Goal: Task Accomplishment & Management: Manage account settings

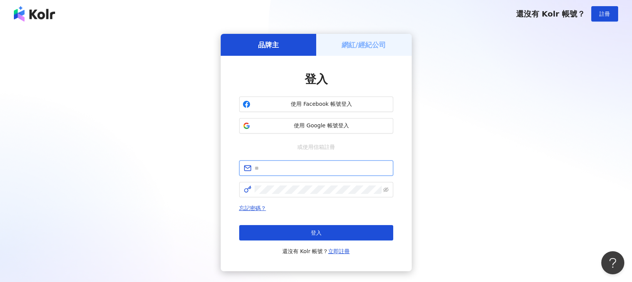
click at [298, 165] on input "text" at bounding box center [321, 168] width 134 height 8
type input "**********"
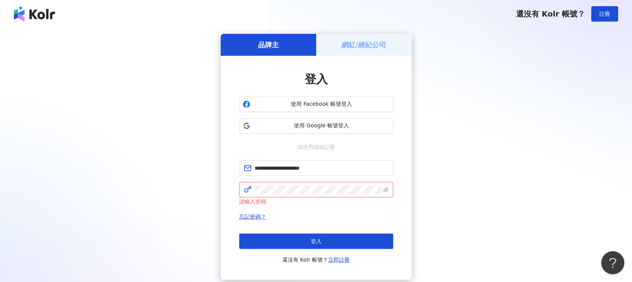
drag, startPoint x: 65, startPoint y: 142, endPoint x: 81, endPoint y: 142, distance: 15.8
click at [65, 142] on div "**********" at bounding box center [315, 157] width 613 height 246
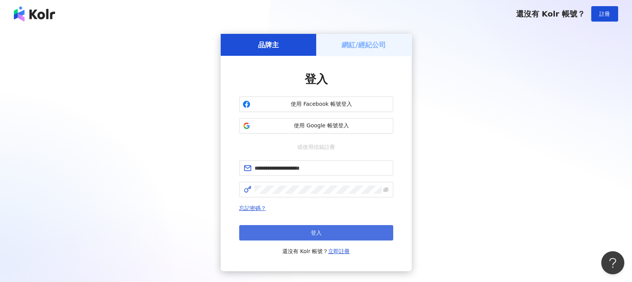
click at [273, 235] on button "登入" at bounding box center [316, 232] width 154 height 15
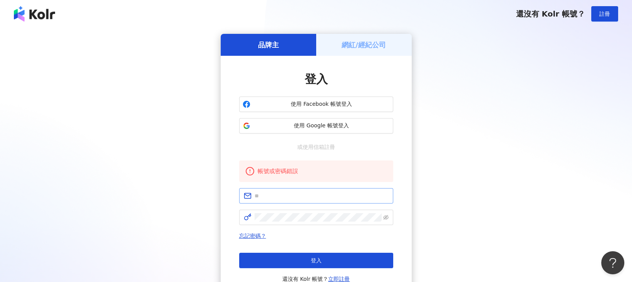
click at [262, 202] on span at bounding box center [316, 195] width 154 height 15
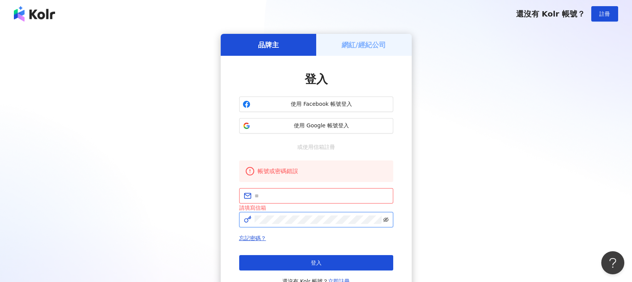
click at [386, 220] on icon "eye-invisible" at bounding box center [386, 220] width 2 height 2
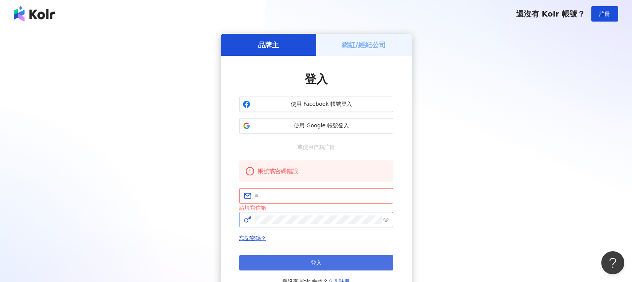
click at [298, 262] on button "登入" at bounding box center [316, 262] width 154 height 15
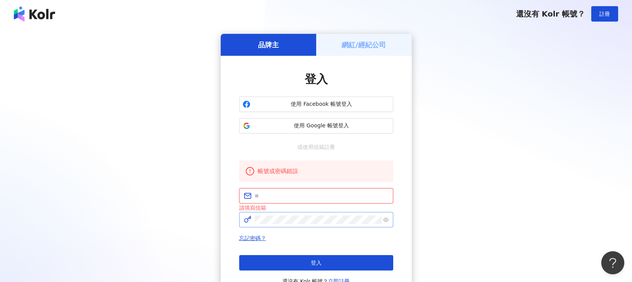
click at [277, 195] on input "text" at bounding box center [321, 196] width 134 height 8
type input "**********"
click button "登入" at bounding box center [316, 262] width 154 height 15
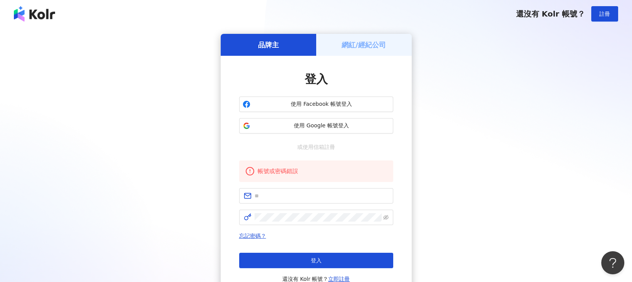
click at [281, 191] on span at bounding box center [316, 195] width 154 height 15
click at [286, 199] on input "text" at bounding box center [321, 196] width 134 height 8
type input "**********"
click at [296, 223] on span at bounding box center [316, 217] width 154 height 15
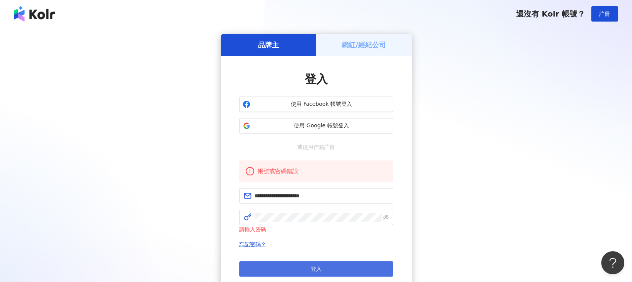
click at [276, 268] on button "登入" at bounding box center [316, 268] width 154 height 15
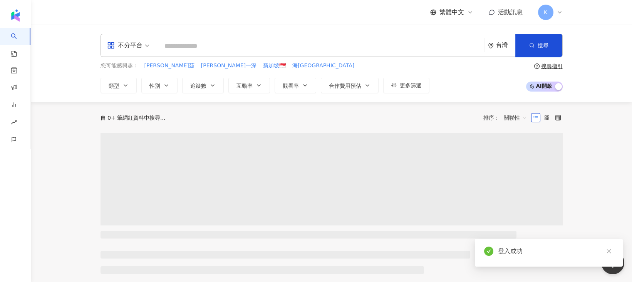
click at [224, 43] on input "search" at bounding box center [320, 46] width 321 height 15
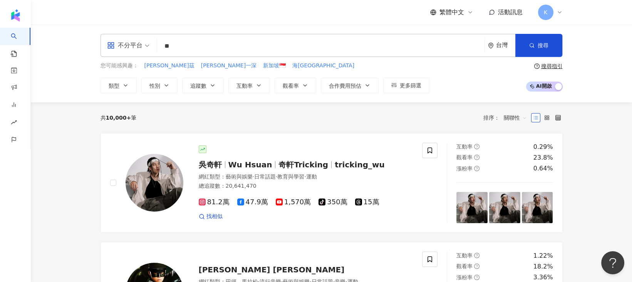
type input "*"
type input "****"
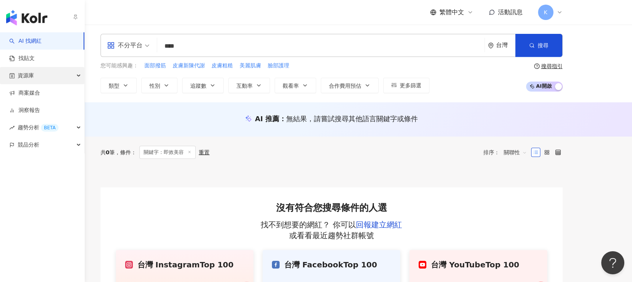
click at [62, 73] on div "資源庫" at bounding box center [42, 75] width 84 height 17
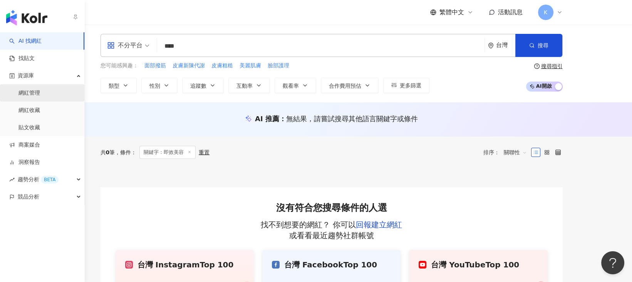
click at [40, 92] on link "網紅管理" at bounding box center [29, 93] width 22 height 8
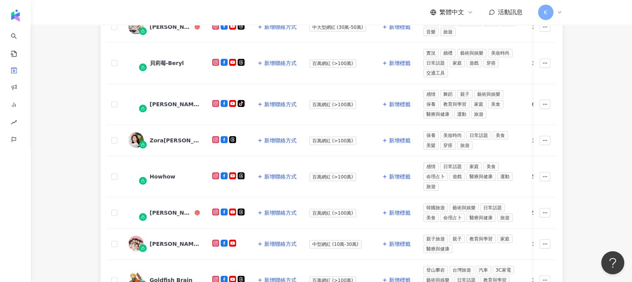
scroll to position [11, 0]
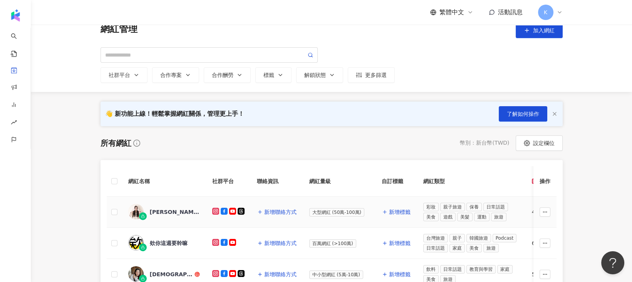
click at [163, 212] on div "[PERSON_NAME]" at bounding box center [175, 212] width 50 height 8
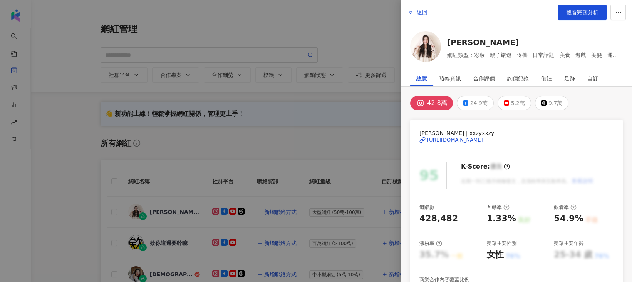
click at [213, 154] on div at bounding box center [316, 141] width 632 height 282
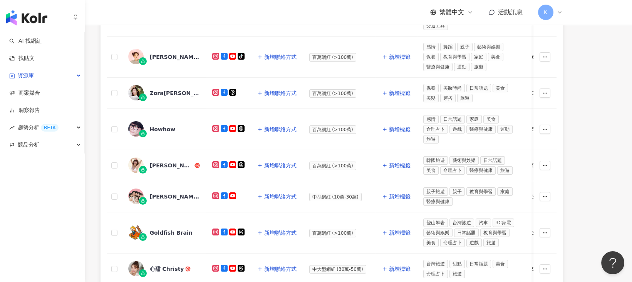
scroll to position [319, 0]
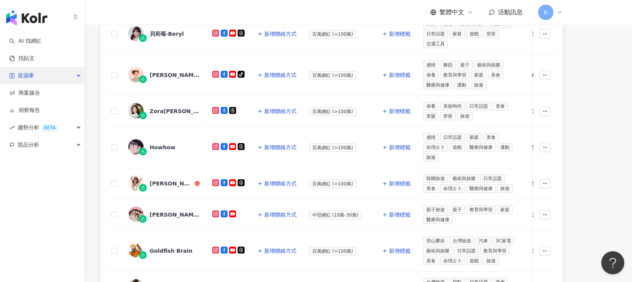
click at [79, 76] on icon "button" at bounding box center [79, 76] width 4 height 0
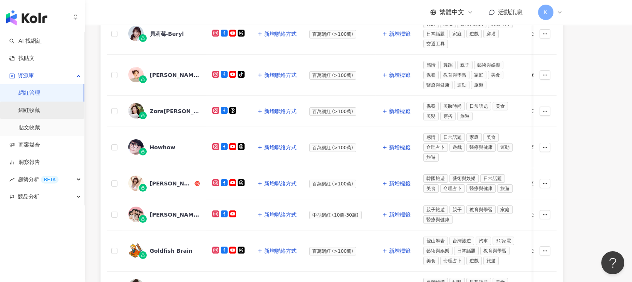
click at [40, 113] on link "網紅收藏" at bounding box center [29, 111] width 22 height 8
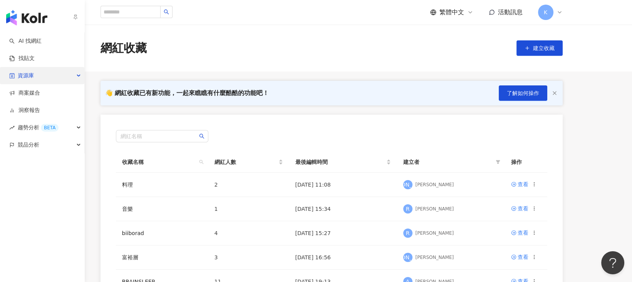
click at [32, 75] on span "資源庫" at bounding box center [26, 75] width 16 height 17
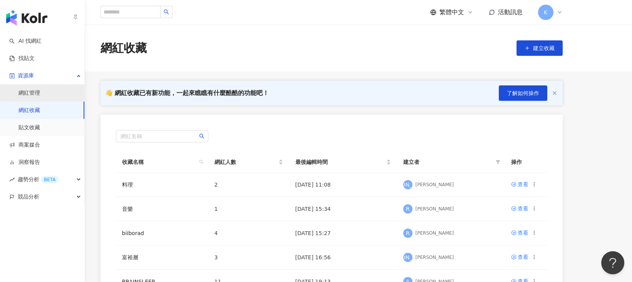
click at [36, 91] on link "網紅管理" at bounding box center [29, 93] width 22 height 8
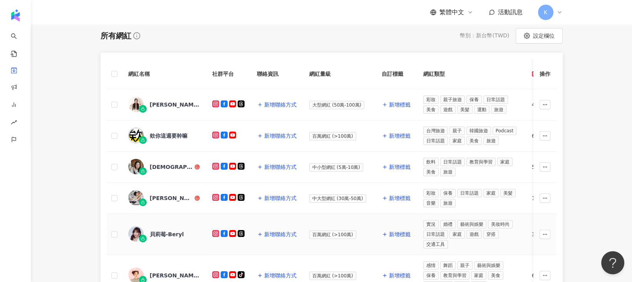
scroll to position [102, 0]
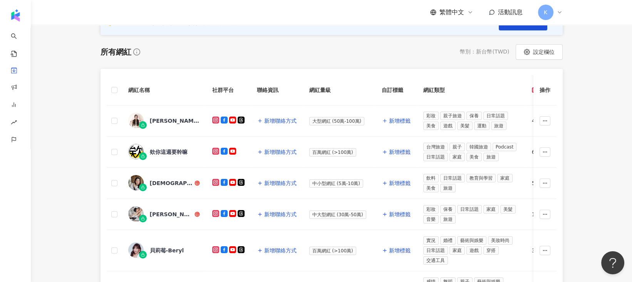
click at [490, 99] on th "網紅類型" at bounding box center [471, 90] width 109 height 30
click at [544, 119] on icon "button" at bounding box center [544, 120] width 5 height 5
click at [588, 109] on main "網紅管理 加入網紅 社群平台 合作專案 合作酬勞 標籤 解鎖狀態 更多篩選 👋 新功能上線！輕鬆掌握網紅關係，管理更上手！ 了解如何操作 所有網紅 幣別 ： …" at bounding box center [331, 242] width 601 height 640
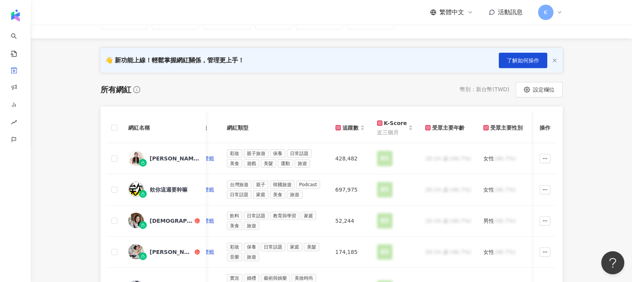
scroll to position [62, 0]
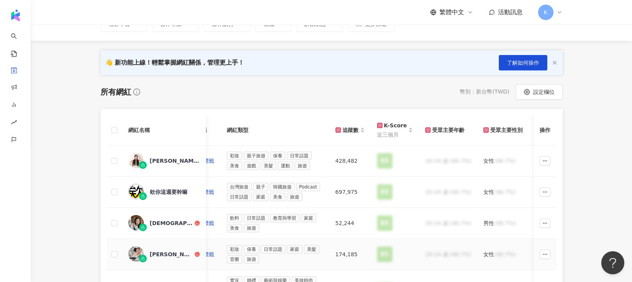
click at [154, 251] on div "[PERSON_NAME]" at bounding box center [171, 255] width 43 height 8
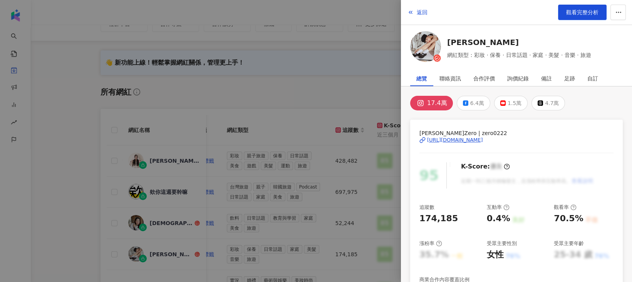
click at [154, 162] on div at bounding box center [316, 141] width 632 height 282
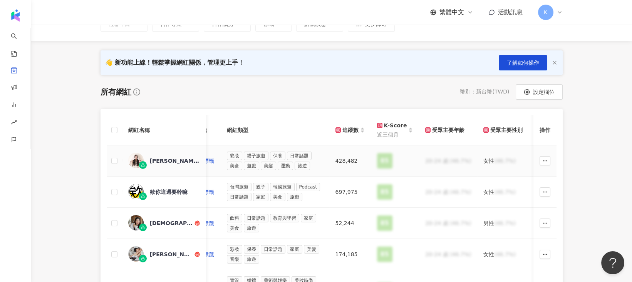
click at [154, 157] on div "[PERSON_NAME]" at bounding box center [175, 161] width 50 height 8
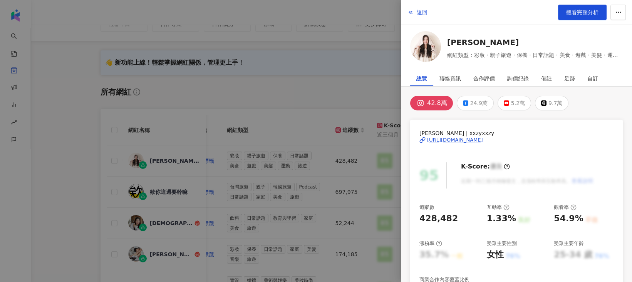
click at [421, 49] on img at bounding box center [425, 46] width 31 height 31
